Goal: Task Accomplishment & Management: Manage account settings

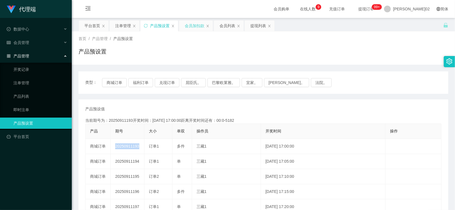
drag, startPoint x: 197, startPoint y: 21, endPoint x: 195, endPoint y: 25, distance: 4.4
click at [197, 21] on div "会员加扣款" at bounding box center [195, 25] width 20 height 11
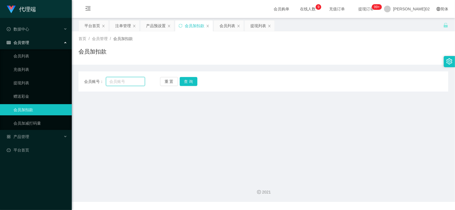
drag, startPoint x: 123, startPoint y: 81, endPoint x: 165, endPoint y: 82, distance: 42.1
click at [123, 80] on input "text" at bounding box center [125, 81] width 39 height 9
paste input "Trio99"
type input "Trio99"
click at [182, 81] on button "查 询" at bounding box center [189, 81] width 18 height 9
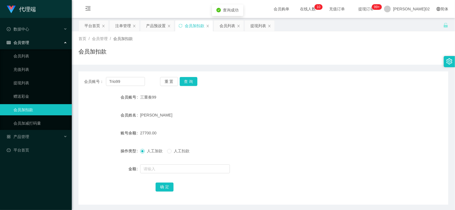
click at [294, 108] on form "会员账号 三重奏99 会员姓名 甘东良 账号余额 27700.00 操作类型 人工加款 人工扣款 金额 确 定" at bounding box center [264, 142] width 370 height 101
click at [150, 26] on div "产品预设置" at bounding box center [156, 25] width 20 height 11
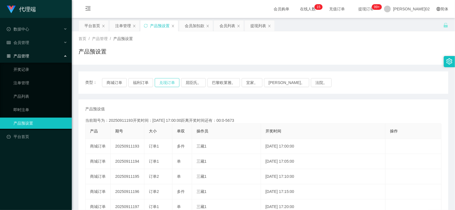
click at [158, 84] on button "兑现订单" at bounding box center [167, 82] width 25 height 9
click at [159, 84] on button "兑现订单" at bounding box center [167, 82] width 25 height 9
click at [304, 106] on div "产品预设值 添加期号" at bounding box center [263, 109] width 357 height 6
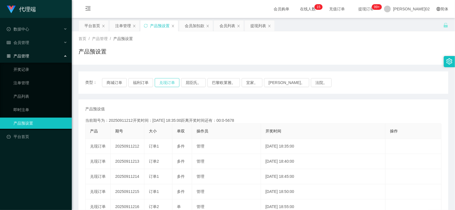
click at [168, 84] on button "兑现订单" at bounding box center [167, 82] width 25 height 9
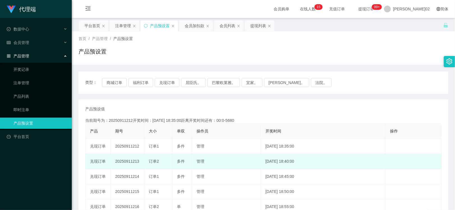
click at [128, 163] on td "20250911213" at bounding box center [128, 161] width 34 height 15
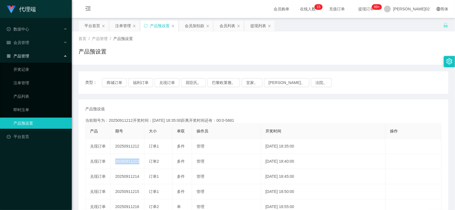
copy td "20250911213"
click at [337, 86] on div "类型： 商城订单 福利订单 兑现订单 屈臣氏。 巴黎欧莱雅。 宜家。 森亨。 法院。" at bounding box center [263, 82] width 357 height 9
click at [170, 81] on button "兑现订单" at bounding box center [167, 82] width 25 height 9
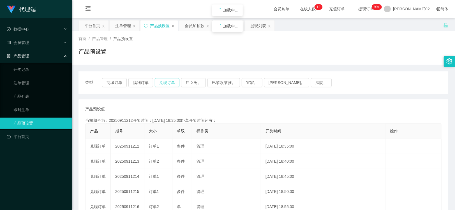
click at [170, 81] on button "兑现订单" at bounding box center [167, 82] width 25 height 9
click at [182, 106] on div "产品预设值 添加期号" at bounding box center [263, 109] width 357 height 6
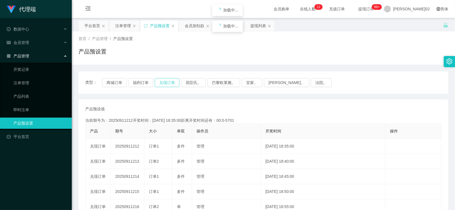
click at [169, 82] on button "兑现订单" at bounding box center [167, 82] width 25 height 9
click at [181, 108] on div "产品预设值 添加期号" at bounding box center [263, 109] width 357 height 6
click at [169, 80] on button "兑现订单" at bounding box center [167, 82] width 25 height 9
click at [128, 27] on div "注单管理" at bounding box center [123, 25] width 16 height 11
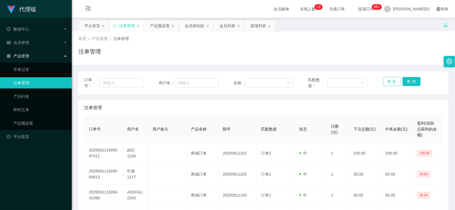
click at [393, 82] on button "重 置" at bounding box center [392, 81] width 18 height 9
click at [181, 82] on input "text" at bounding box center [197, 83] width 44 height 9
paste input "Trio99"
type input "Trio99"
click at [409, 80] on button "查 询" at bounding box center [412, 81] width 18 height 9
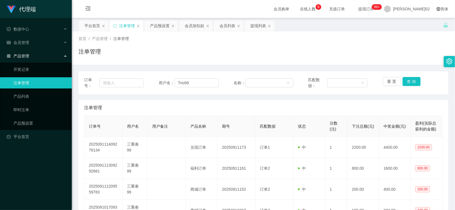
click at [391, 58] on div "注单管理" at bounding box center [264, 53] width 370 height 13
click at [163, 26] on div "产品预设置" at bounding box center [160, 25] width 20 height 11
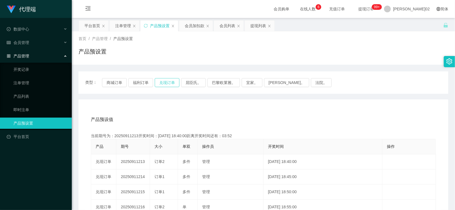
click at [167, 80] on button "兑现订单" at bounding box center [167, 82] width 25 height 9
click at [159, 84] on button "兑现订单" at bounding box center [167, 82] width 25 height 9
click at [124, 24] on div "注单管理" at bounding box center [123, 25] width 16 height 11
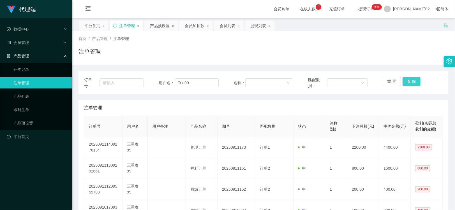
click at [413, 82] on button "查 询" at bounding box center [412, 81] width 18 height 9
click at [408, 80] on button "查 询" at bounding box center [412, 81] width 18 height 9
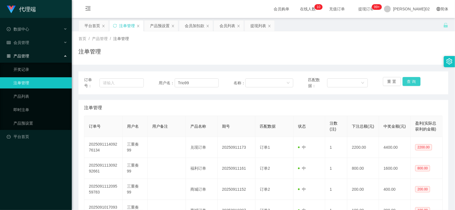
click at [408, 80] on div "重 置 查 询" at bounding box center [413, 83] width 60 height 12
drag, startPoint x: 408, startPoint y: 80, endPoint x: 408, endPoint y: 83, distance: 3.1
click at [408, 83] on button "查 询" at bounding box center [412, 81] width 18 height 9
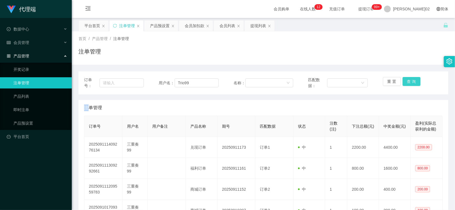
click at [408, 83] on button "查 询" at bounding box center [412, 81] width 18 height 9
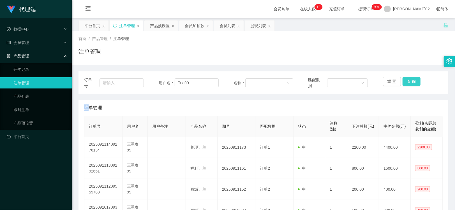
click at [408, 83] on button "查 询" at bounding box center [412, 81] width 18 height 9
click at [436, 63] on div "首页 / 产品管理 / 注单管理 / 注单管理" at bounding box center [264, 47] width 384 height 33
click at [405, 82] on button "查 询" at bounding box center [412, 81] width 18 height 9
click at [405, 81] on button "查 询" at bounding box center [412, 81] width 18 height 9
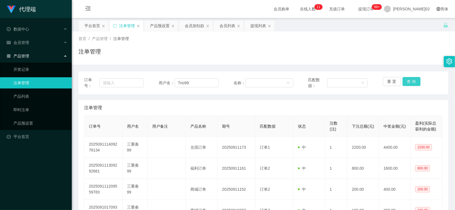
click at [405, 81] on button "查 询" at bounding box center [412, 81] width 18 height 9
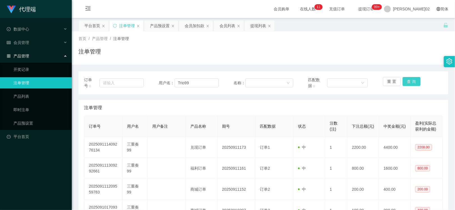
click at [405, 81] on button "查 询" at bounding box center [412, 81] width 18 height 9
click at [405, 81] on button "查 询" at bounding box center [415, 81] width 24 height 9
click at [405, 81] on button "查 询" at bounding box center [412, 81] width 18 height 9
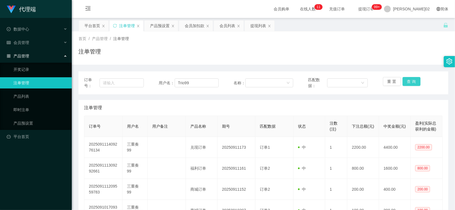
click at [405, 81] on button "查 询" at bounding box center [412, 81] width 18 height 9
click at [405, 81] on button "查 询" at bounding box center [415, 81] width 24 height 9
click at [410, 81] on button "查 询" at bounding box center [412, 81] width 18 height 9
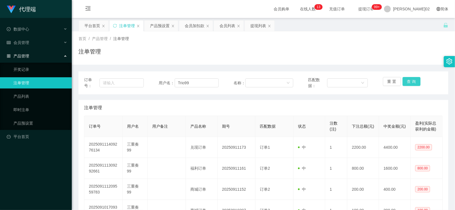
click at [410, 77] on button "查 询" at bounding box center [412, 81] width 18 height 9
click at [314, 43] on div "首页 / 产品管理 / 注单管理 / 注单管理" at bounding box center [264, 48] width 370 height 24
click at [160, 27] on div "产品预设置" at bounding box center [160, 25] width 20 height 11
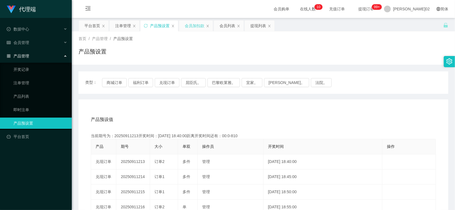
click at [183, 25] on div "会员加扣款" at bounding box center [196, 25] width 34 height 11
click at [195, 27] on div "会员加扣款" at bounding box center [195, 25] width 20 height 11
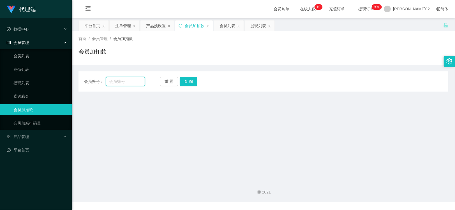
click at [131, 80] on input "text" at bounding box center [125, 81] width 39 height 9
paste input "Trio99"
type input "Trio99"
click at [189, 84] on button "查 询" at bounding box center [189, 81] width 18 height 9
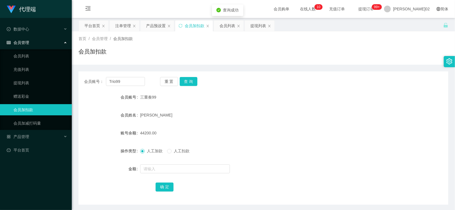
click at [320, 120] on div "[PERSON_NAME]" at bounding box center [248, 115] width 216 height 11
